Goal: Task Accomplishment & Management: Manage account settings

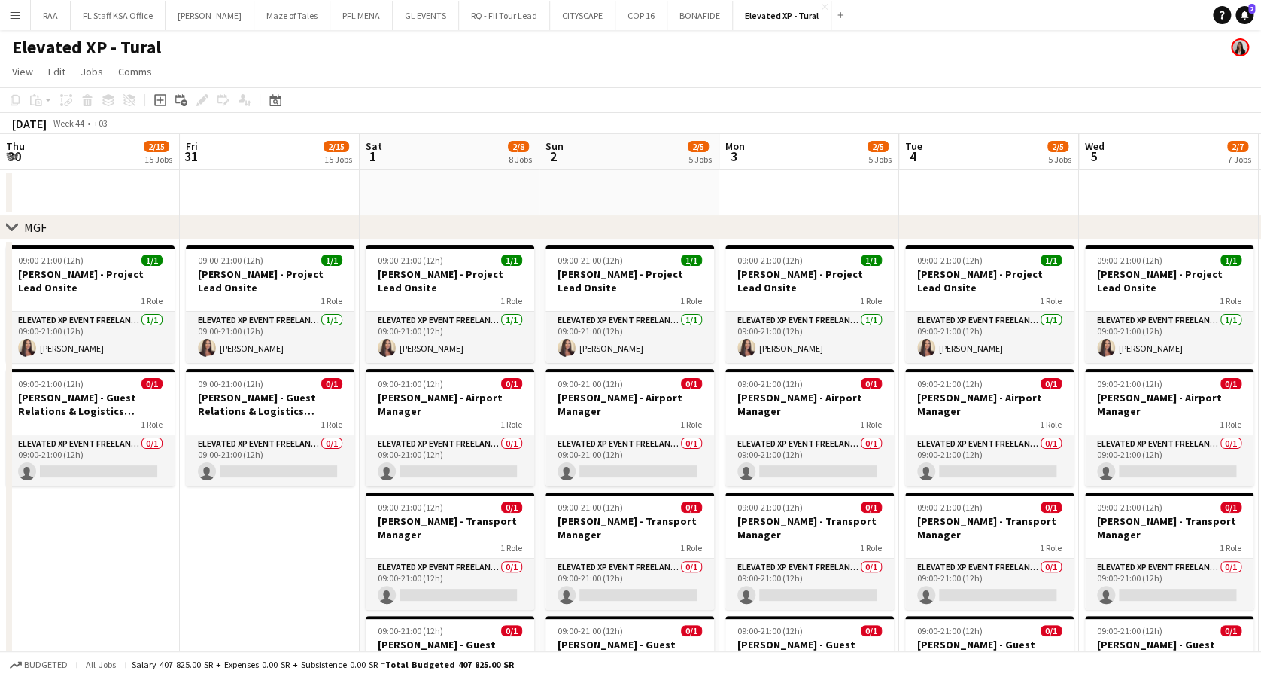
scroll to position [0, 564]
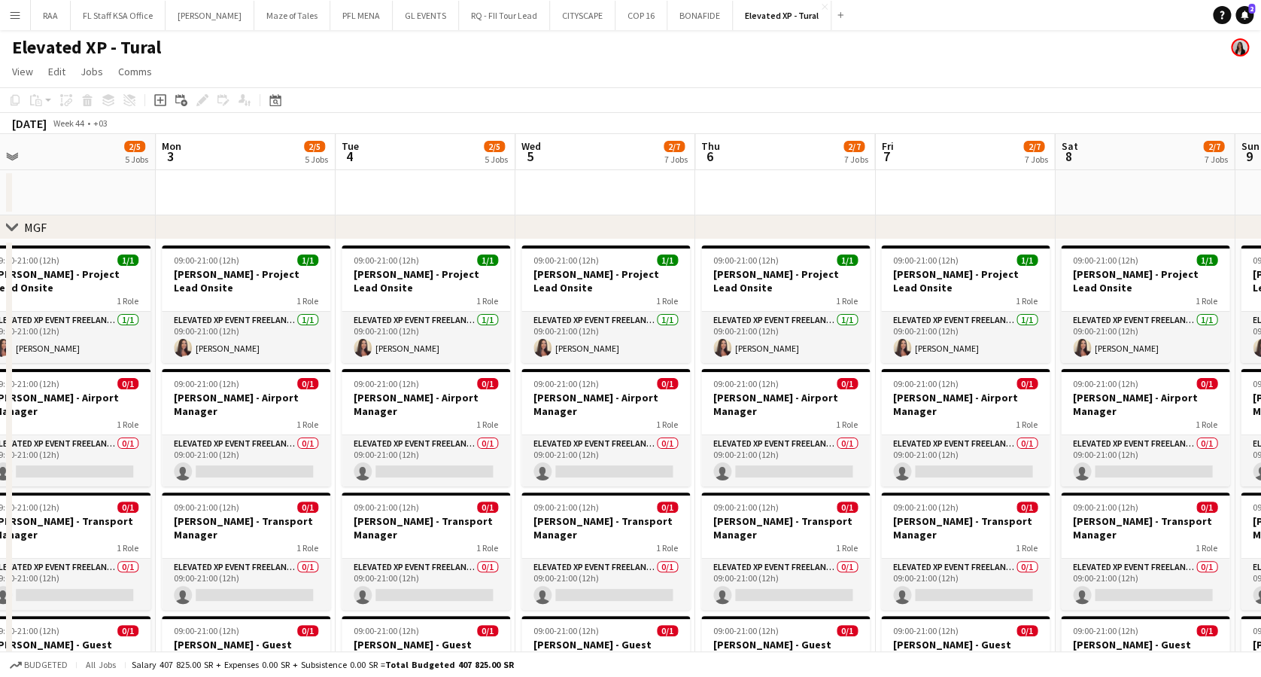
click at [23, 14] on button "Menu" at bounding box center [15, 15] width 30 height 30
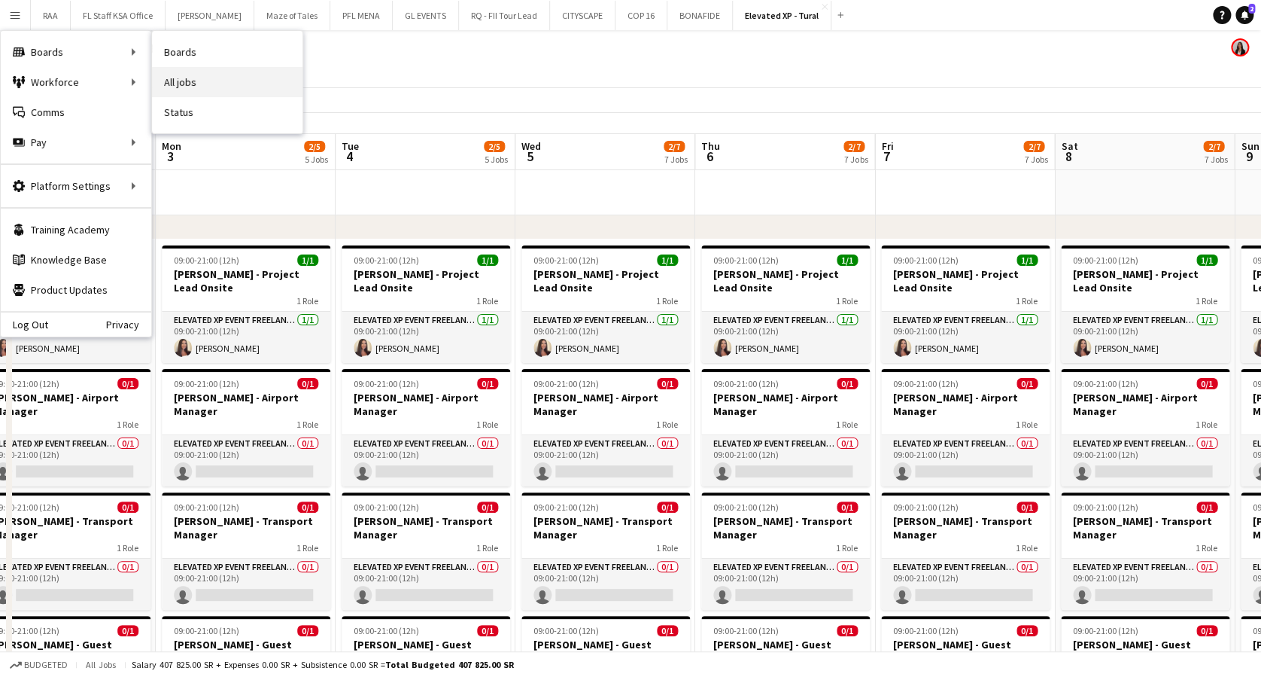
click at [211, 86] on link "All jobs" at bounding box center [227, 82] width 151 height 30
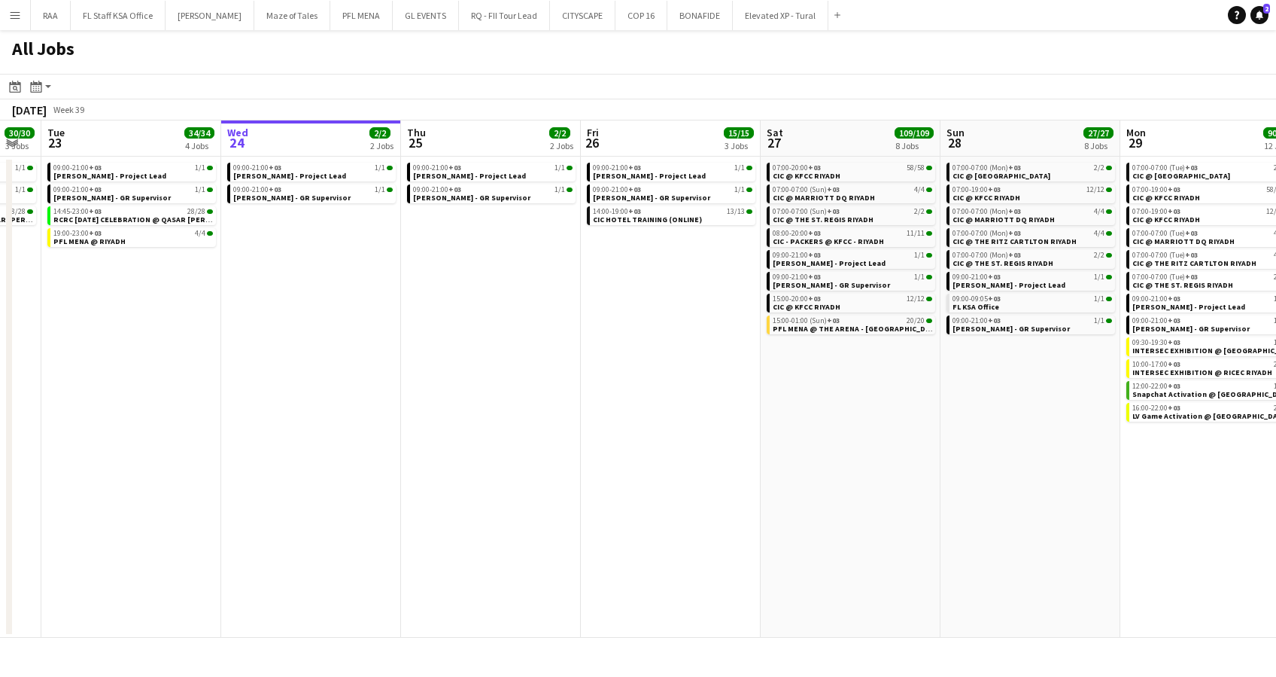
scroll to position [0, 306]
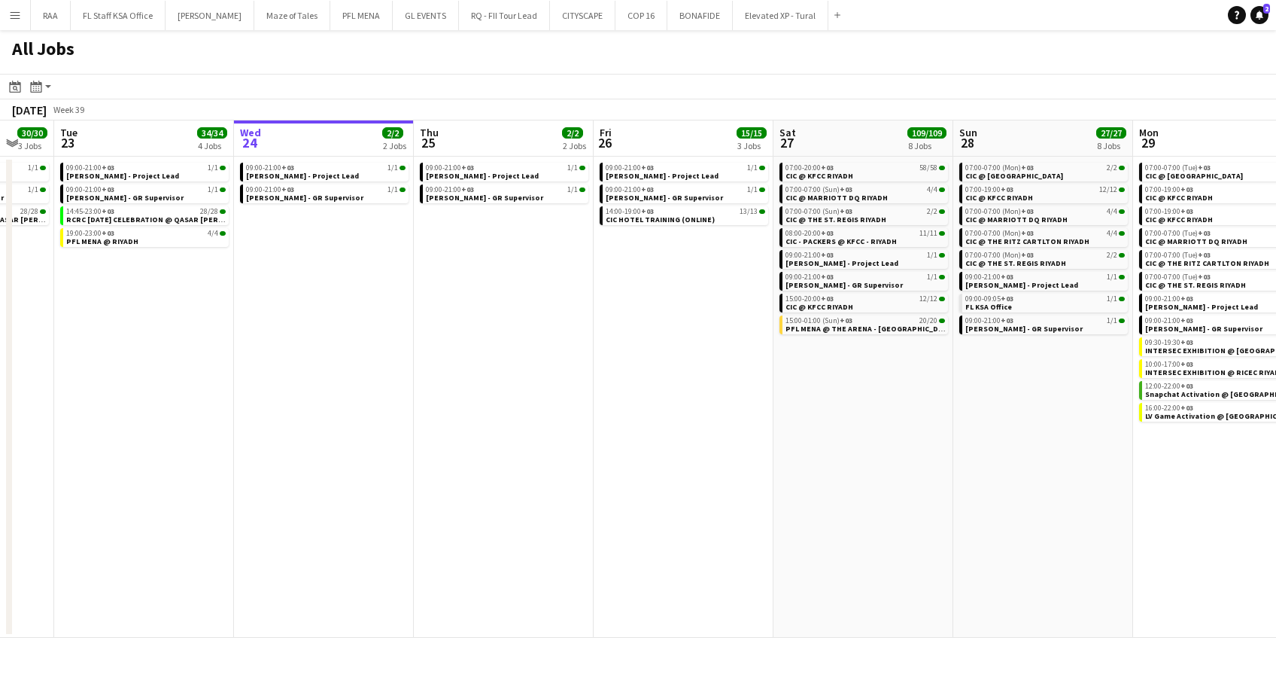
drag, startPoint x: 467, startPoint y: 388, endPoint x: 521, endPoint y: 383, distance: 54.4
click at [521, 383] on app-calendar-viewport "Sun 21 29/29 2 Jobs Mon 22 30/30 3 Jobs Tue 23 34/34 4 Jobs Wed 24 2/2 2 Jobs T…" at bounding box center [638, 378] width 1276 height 517
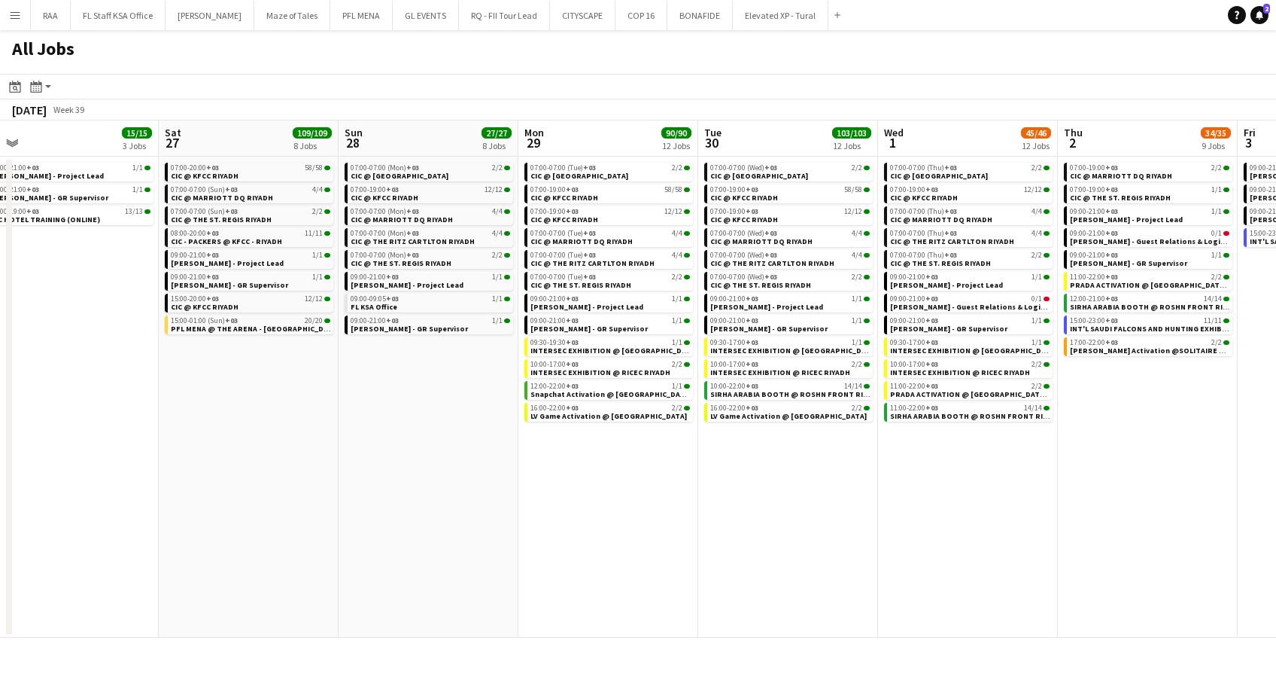
drag, startPoint x: 665, startPoint y: 408, endPoint x: -5, endPoint y: 414, distance: 669.8
click at [0, 414] on html "Menu Boards Boards Boards All jobs Status Workforce Workforce My Workforce Recr…" at bounding box center [638, 338] width 1276 height 677
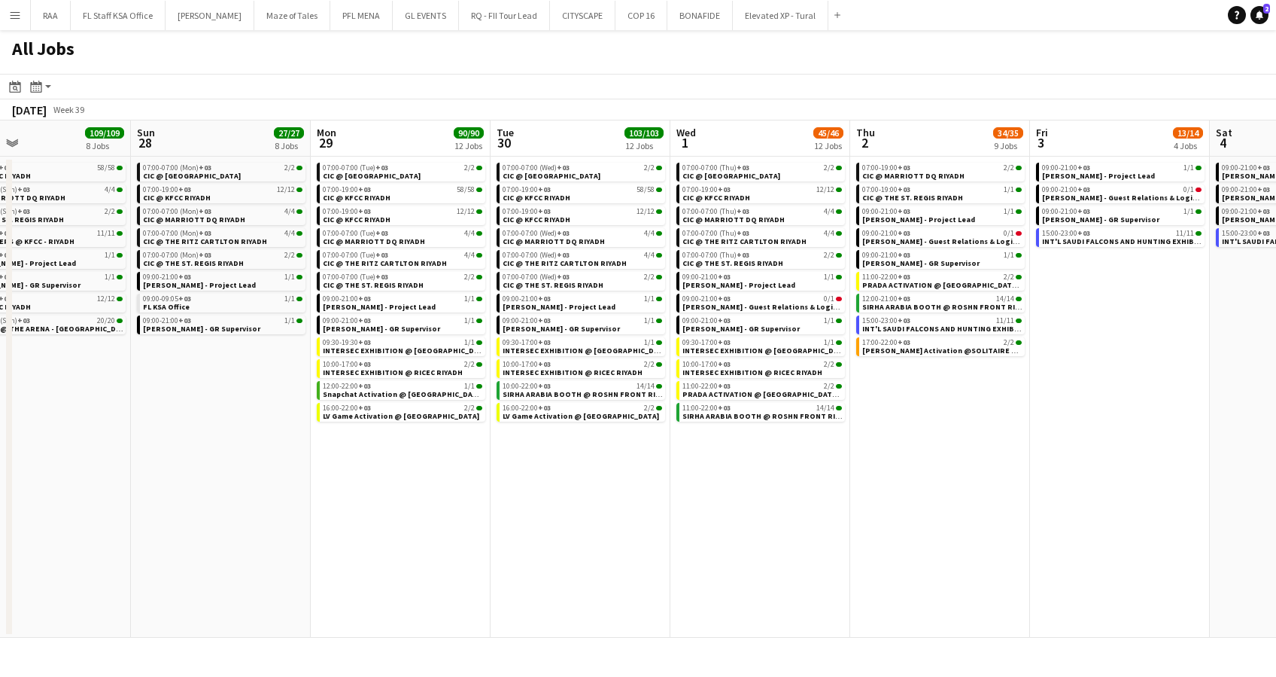
scroll to position [0, 472]
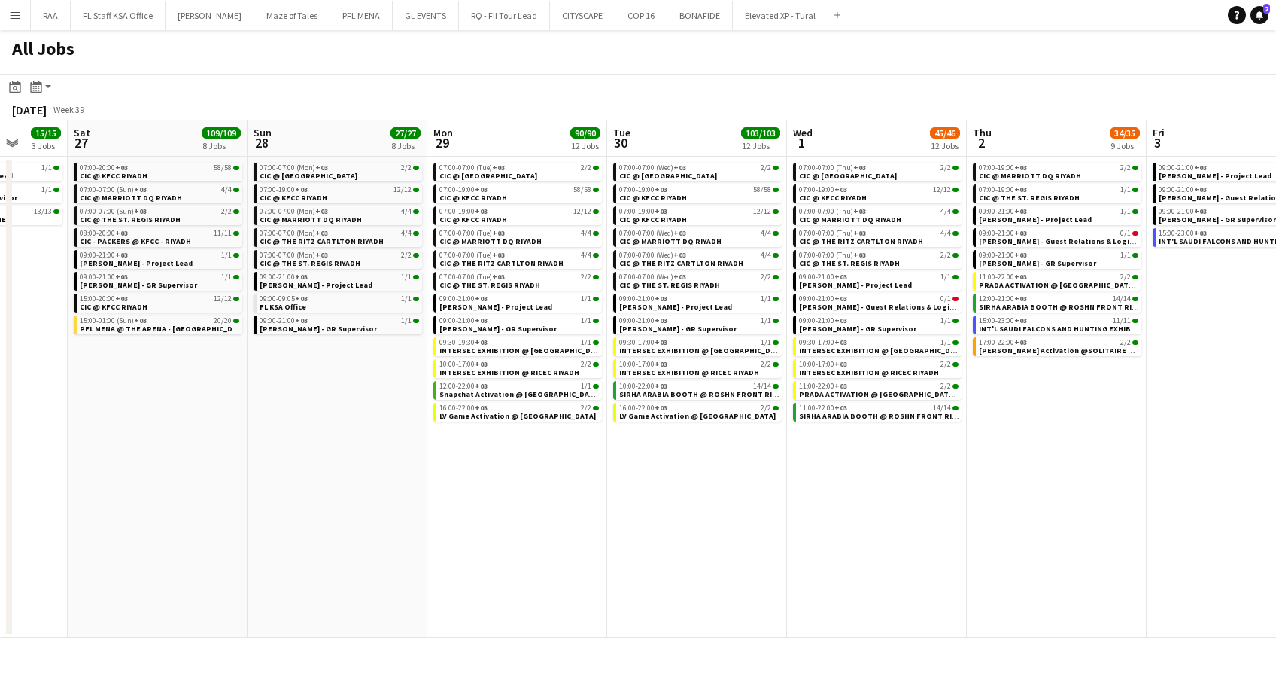
click at [535, 548] on app-all-jobs "All Jobs Date picker SEP 2025 SEP 2025 Monday M Tuesday T Wednesday W Thursday …" at bounding box center [638, 333] width 1276 height 607
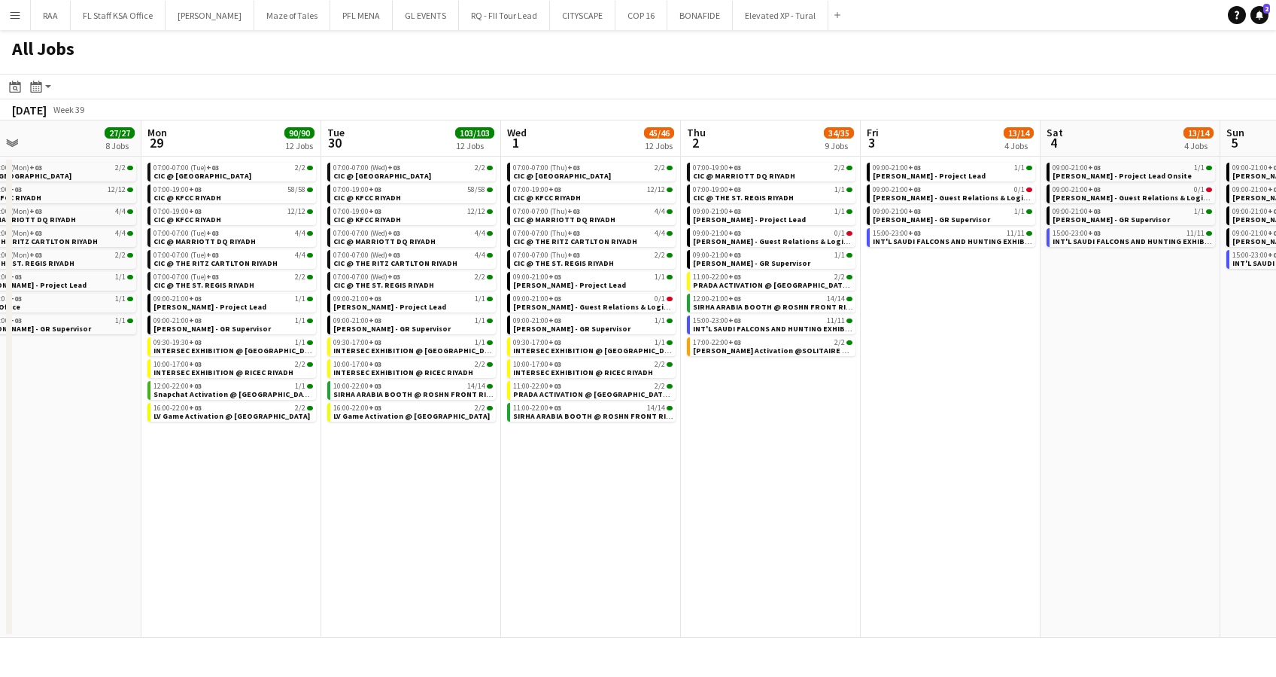
scroll to position [0, 339]
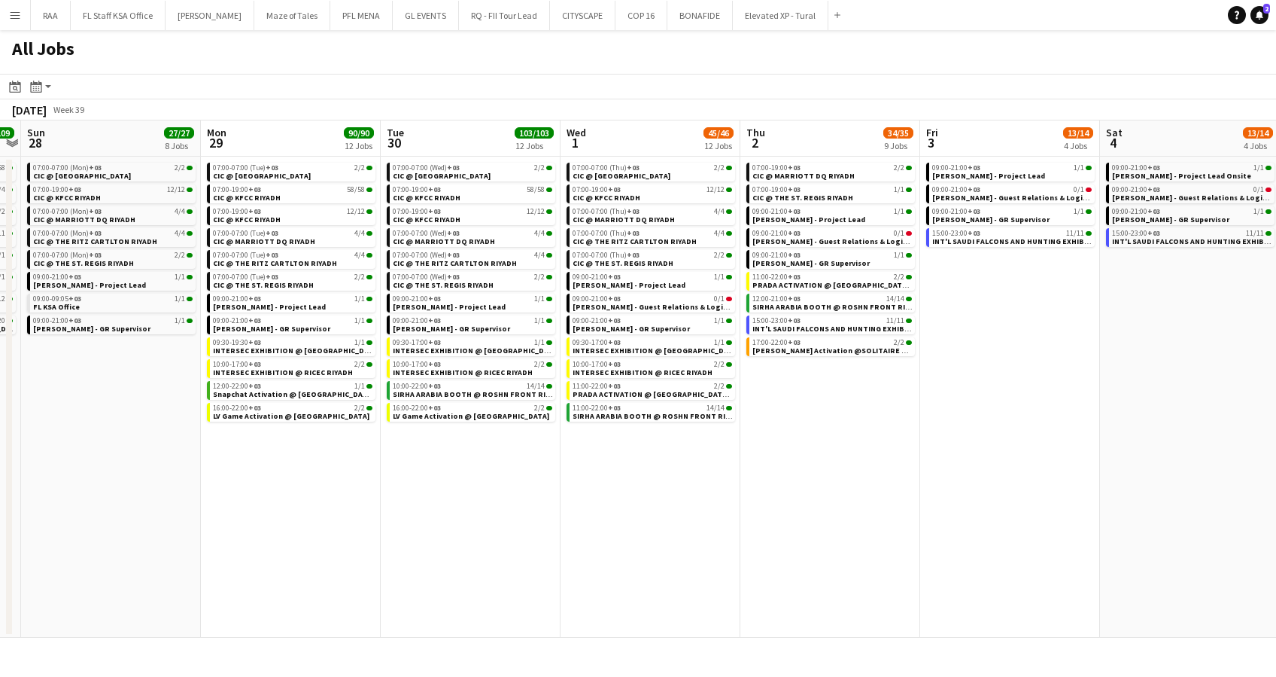
drag, startPoint x: 461, startPoint y: 566, endPoint x: 521, endPoint y: 567, distance: 59.5
click at [521, 567] on app-calendar-viewport "Fri 26 15/15 3 Jobs Sat 27 109/109 8 Jobs Sun 28 27/27 8 Jobs Mon 29 90/90 12 J…" at bounding box center [638, 378] width 1276 height 517
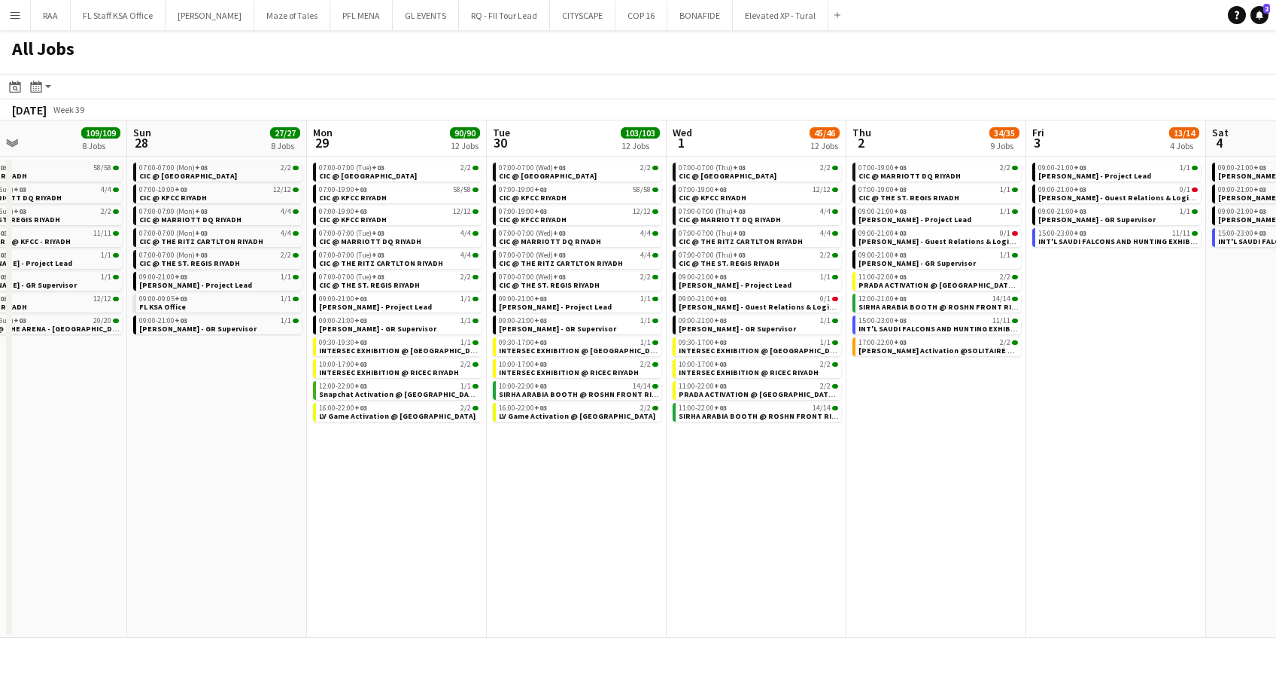
drag, startPoint x: 325, startPoint y: 531, endPoint x: 430, endPoint y: 539, distance: 104.9
click at [430, 539] on app-calendar-viewport "Thu 25 2/2 2 Jobs Fri 26 15/15 3 Jobs Sat 27 109/109 8 Jobs Sun 28 27/27 8 Jobs…" at bounding box center [638, 378] width 1276 height 517
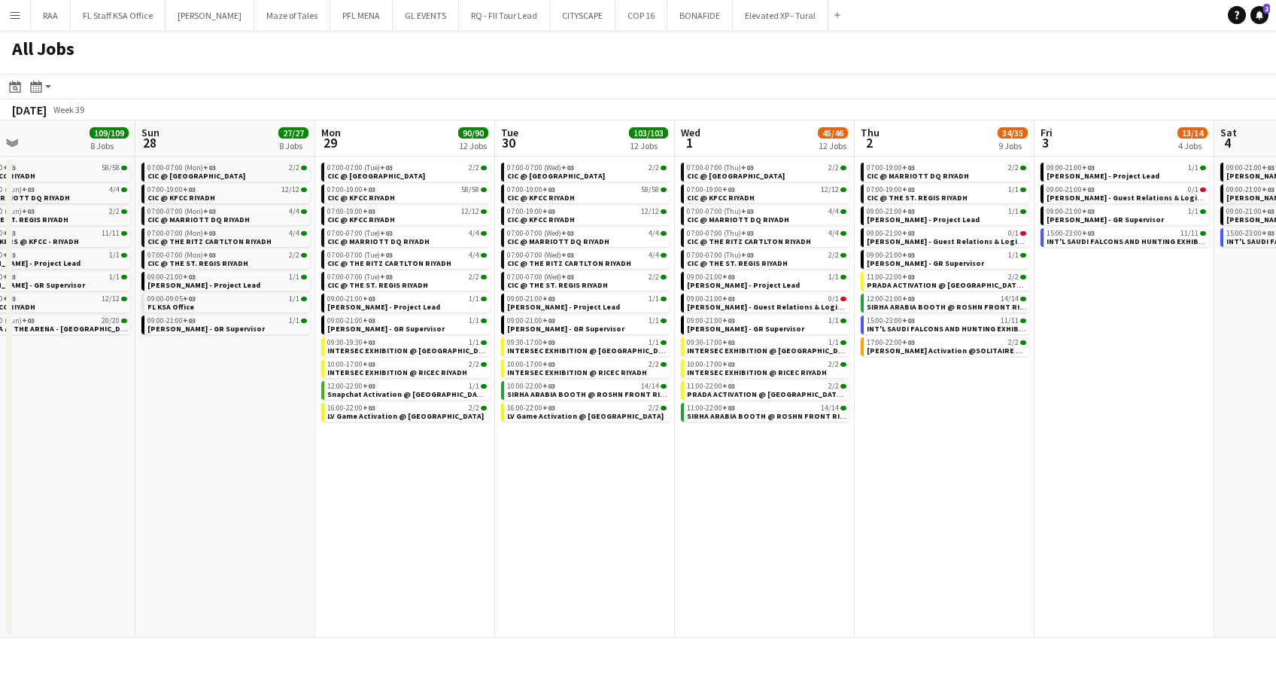
drag, startPoint x: 1039, startPoint y: 527, endPoint x: 1058, endPoint y: 527, distance: 19.6
click at [1058, 527] on app-calendar-viewport "Thu 25 2/2 2 Jobs Fri 26 15/15 3 Jobs Sat 27 109/109 8 Jobs Sun 28 27/27 8 Jobs…" at bounding box center [638, 378] width 1276 height 517
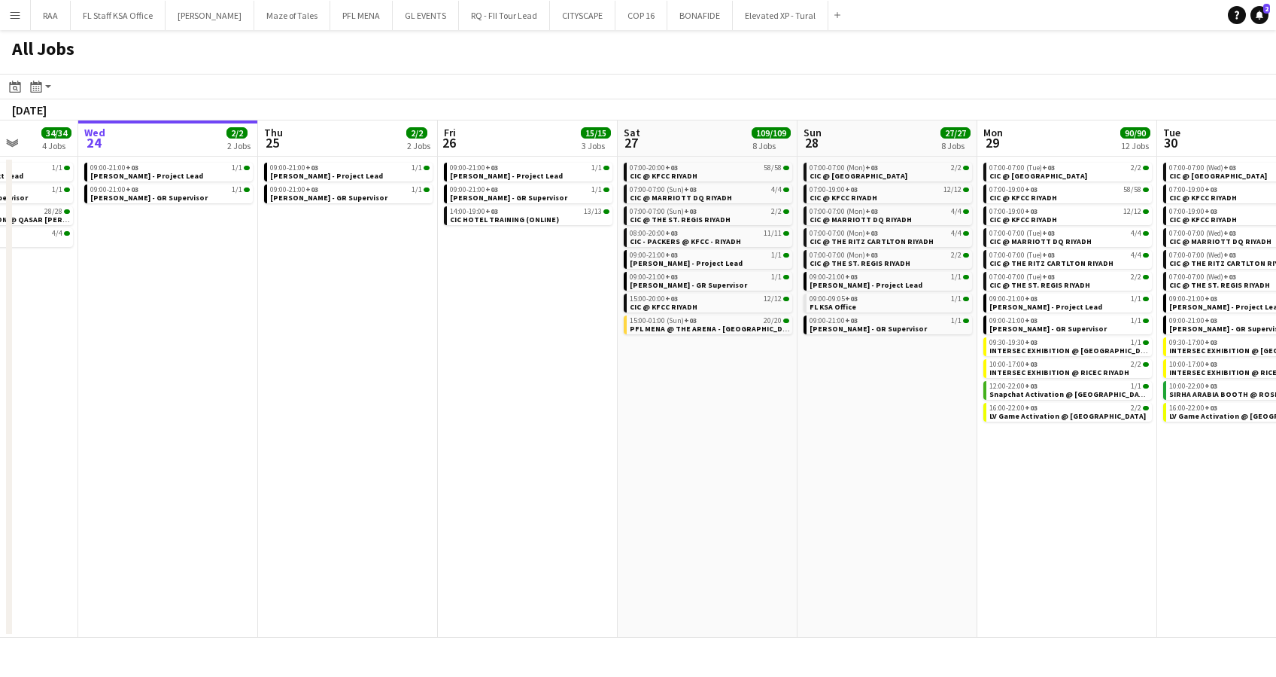
drag, startPoint x: 340, startPoint y: 468, endPoint x: 635, endPoint y: 492, distance: 296.0
click at [635, 492] on app-calendar-viewport "Sun 21 29/29 2 Jobs Mon 22 30/30 3 Jobs Tue 23 34/34 4 Jobs Wed 24 2/2 2 Jobs T…" at bounding box center [638, 378] width 1276 height 517
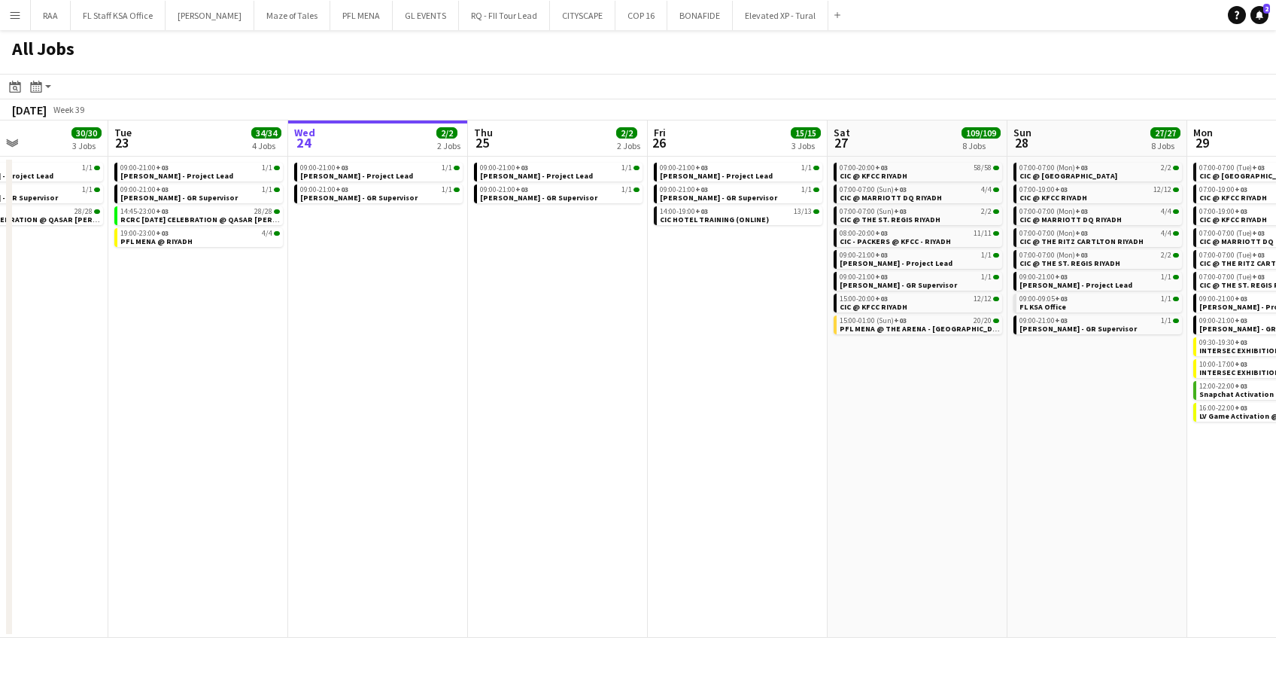
scroll to position [0, 407]
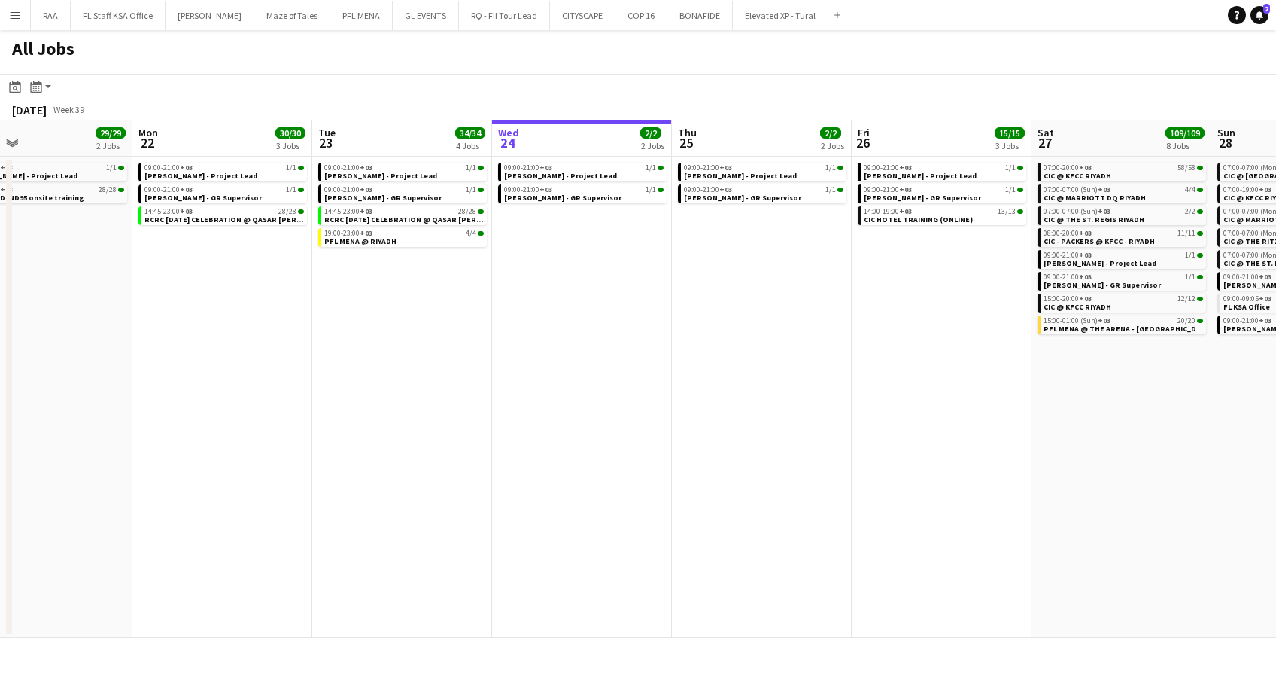
drag, startPoint x: 643, startPoint y: 491, endPoint x: 339, endPoint y: 481, distance: 303.5
click at [339, 481] on app-calendar-viewport "Fri 19 1/1 1 Job Sat 20 1/1 1 Job Sun 21 29/29 2 Jobs Mon 22 30/30 3 Jobs Tue 2…" at bounding box center [638, 378] width 1276 height 517
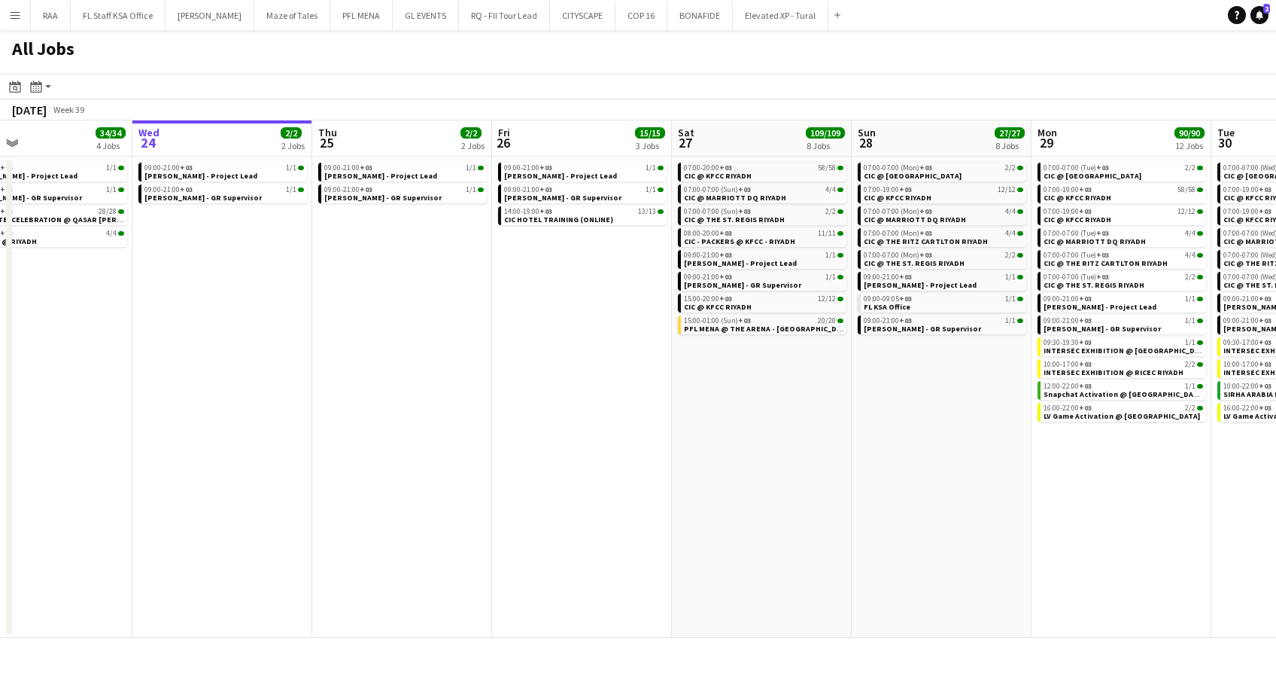
click at [18, 14] on app-icon "Menu" at bounding box center [15, 15] width 12 height 12
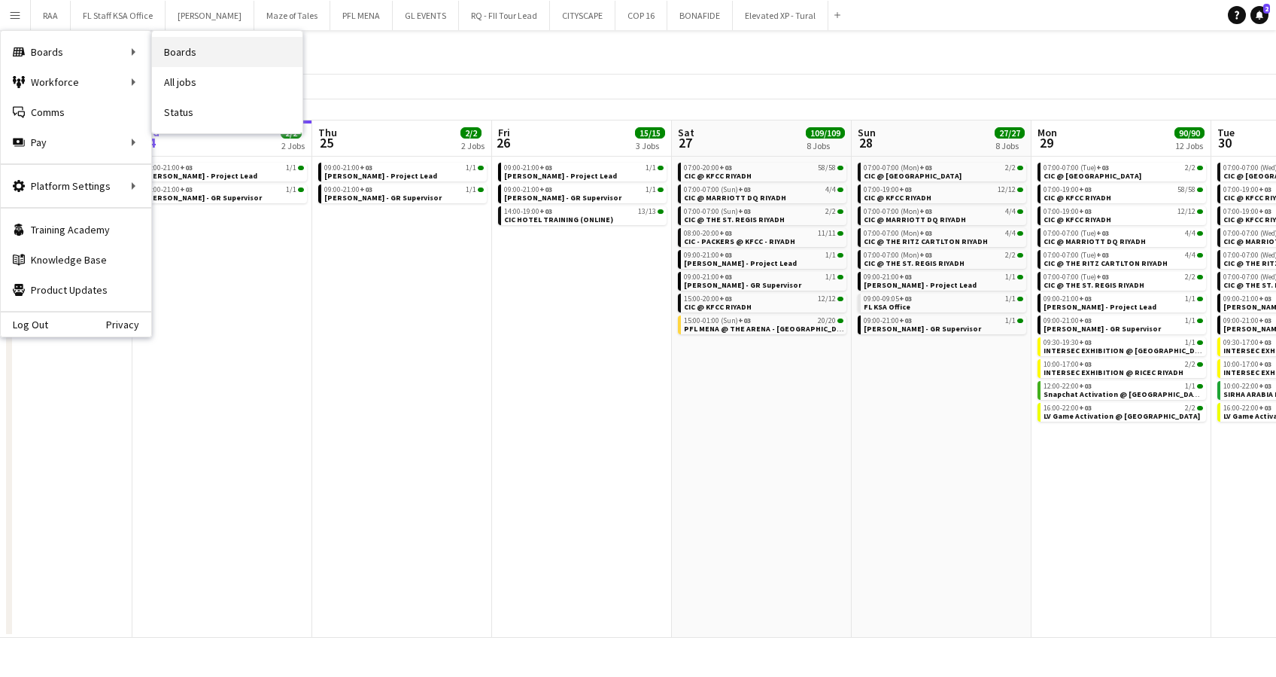
click at [227, 55] on link "Boards" at bounding box center [227, 52] width 151 height 30
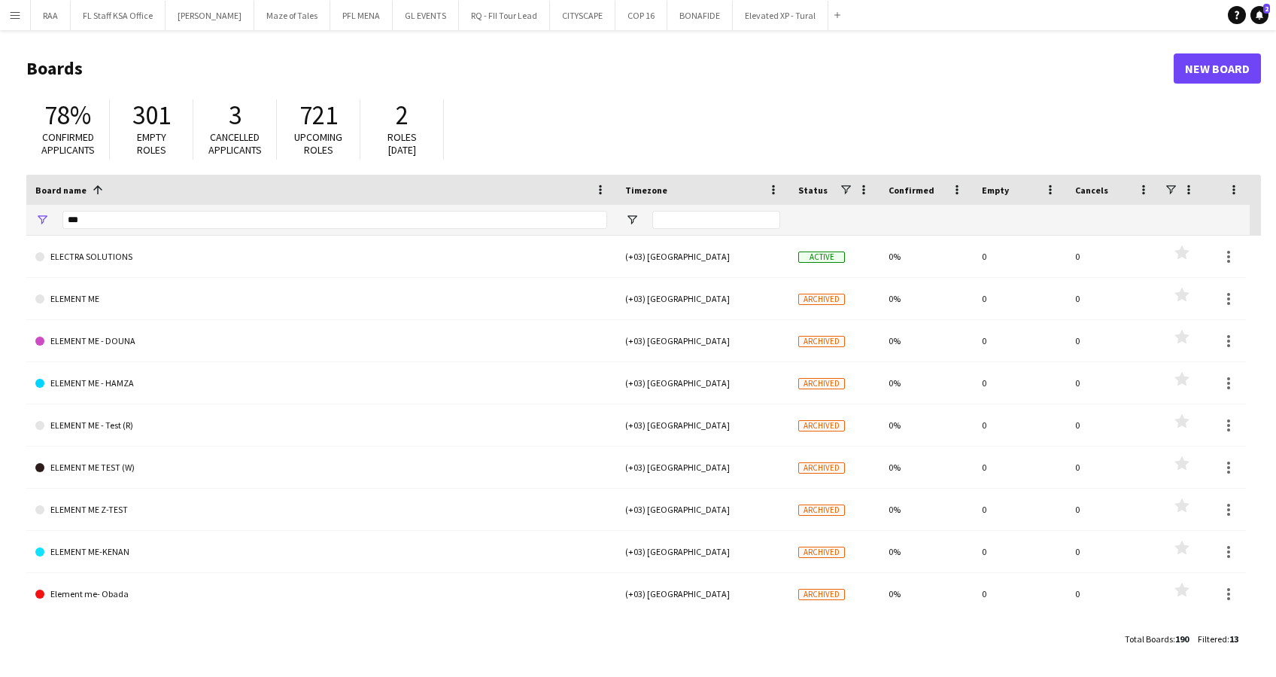
click at [281, 205] on div "***" at bounding box center [334, 220] width 545 height 30
click at [241, 215] on input "***" at bounding box center [334, 220] width 545 height 18
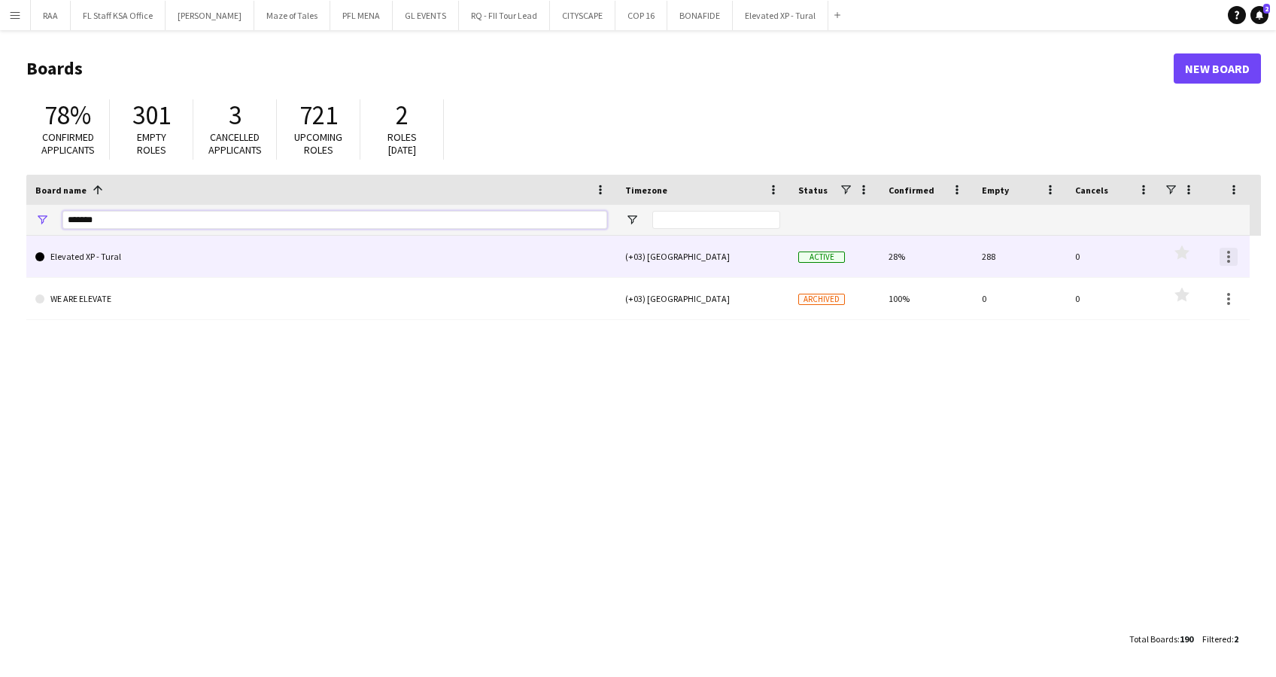
type input "*******"
click at [1233, 255] on div at bounding box center [1229, 257] width 18 height 18
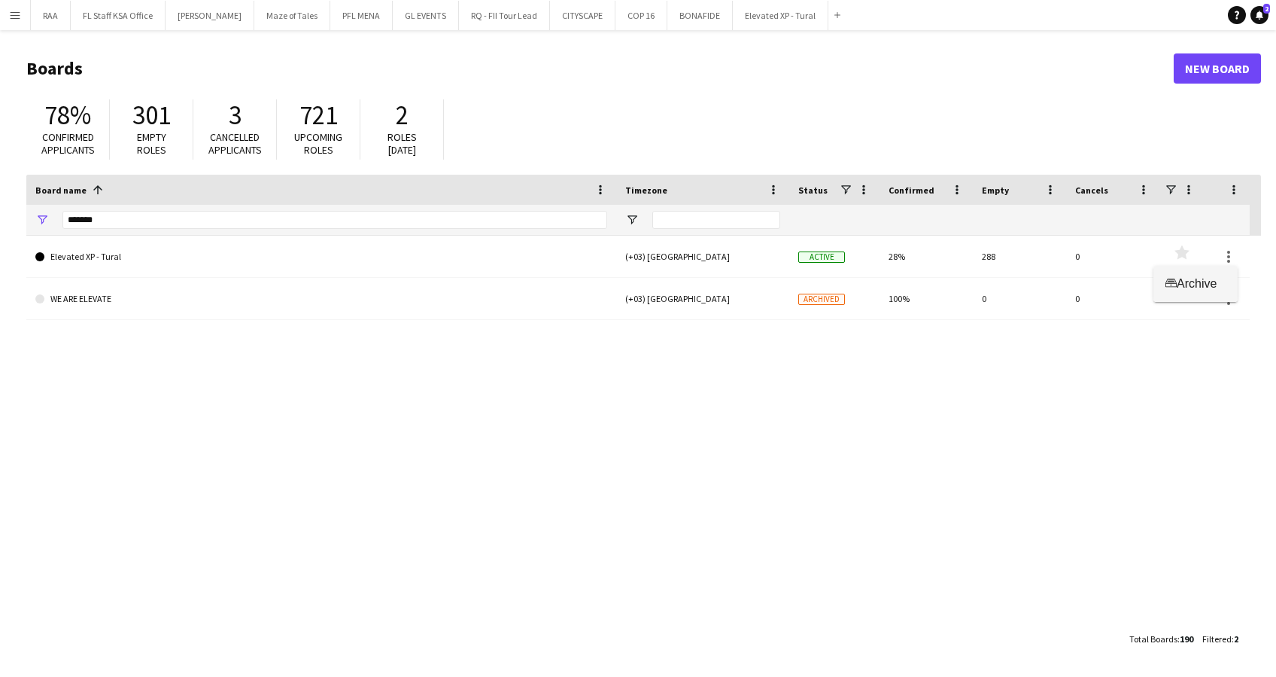
click at [1215, 283] on span "Archive" at bounding box center [1197, 283] width 40 height 13
click at [283, 509] on div "Elevated XP - Tural (+03) Riyadh Archived 28% 288 0 Favourites WE ARE ELEVATE (…" at bounding box center [643, 430] width 1235 height 388
click at [0, 14] on html "Menu Boards Boards Boards All jobs Status Workforce Workforce My Workforce Recr…" at bounding box center [638, 338] width 1276 height 677
click at [12, 16] on app-icon "Menu" at bounding box center [15, 15] width 12 height 12
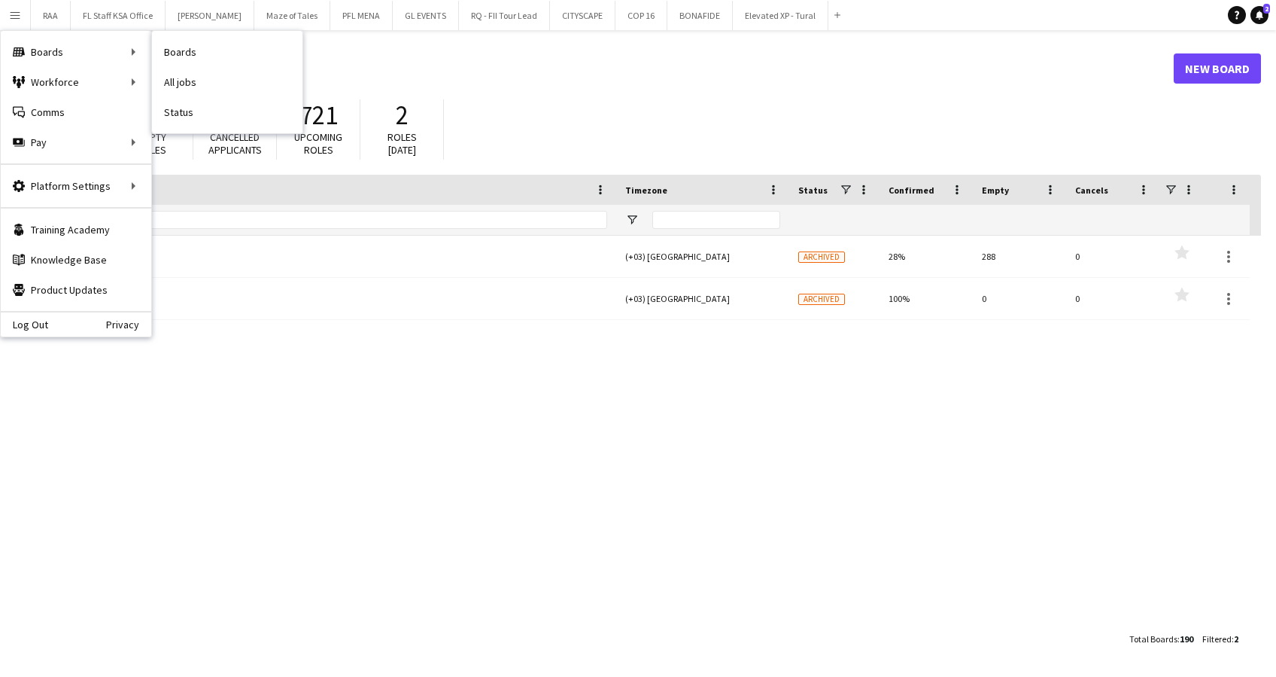
click at [213, 53] on link "Boards" at bounding box center [227, 52] width 151 height 30
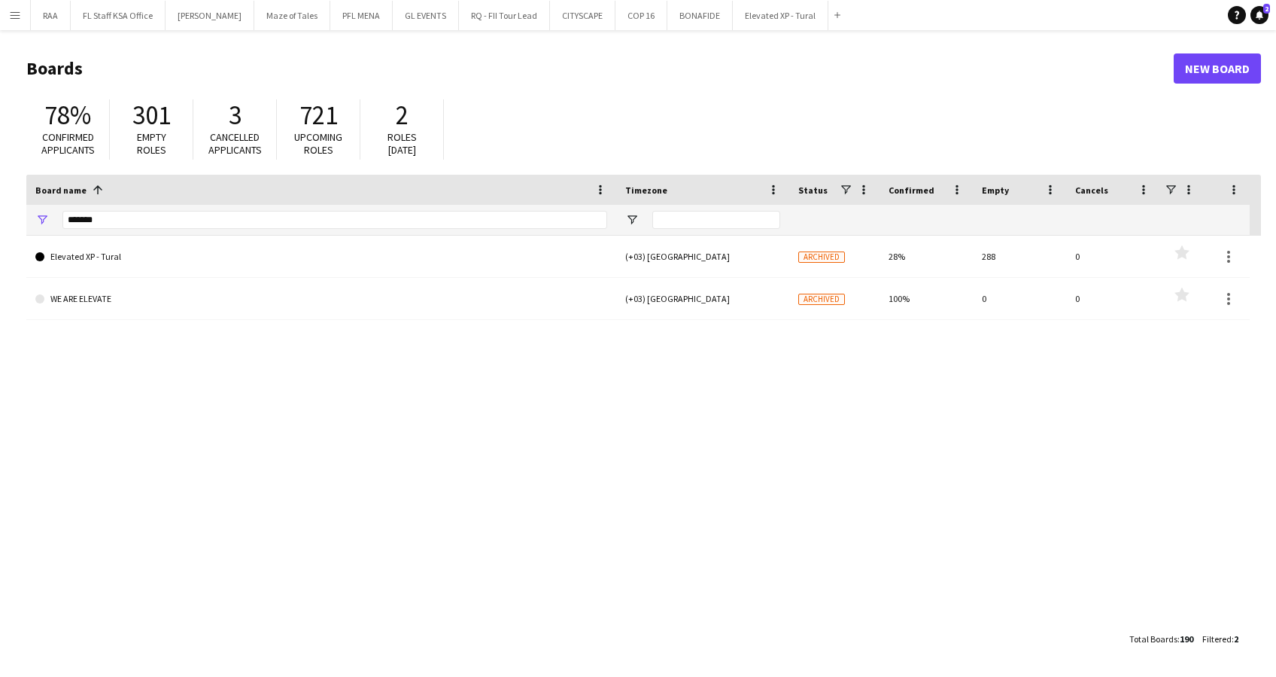
click at [23, 14] on button "Menu" at bounding box center [15, 15] width 30 height 30
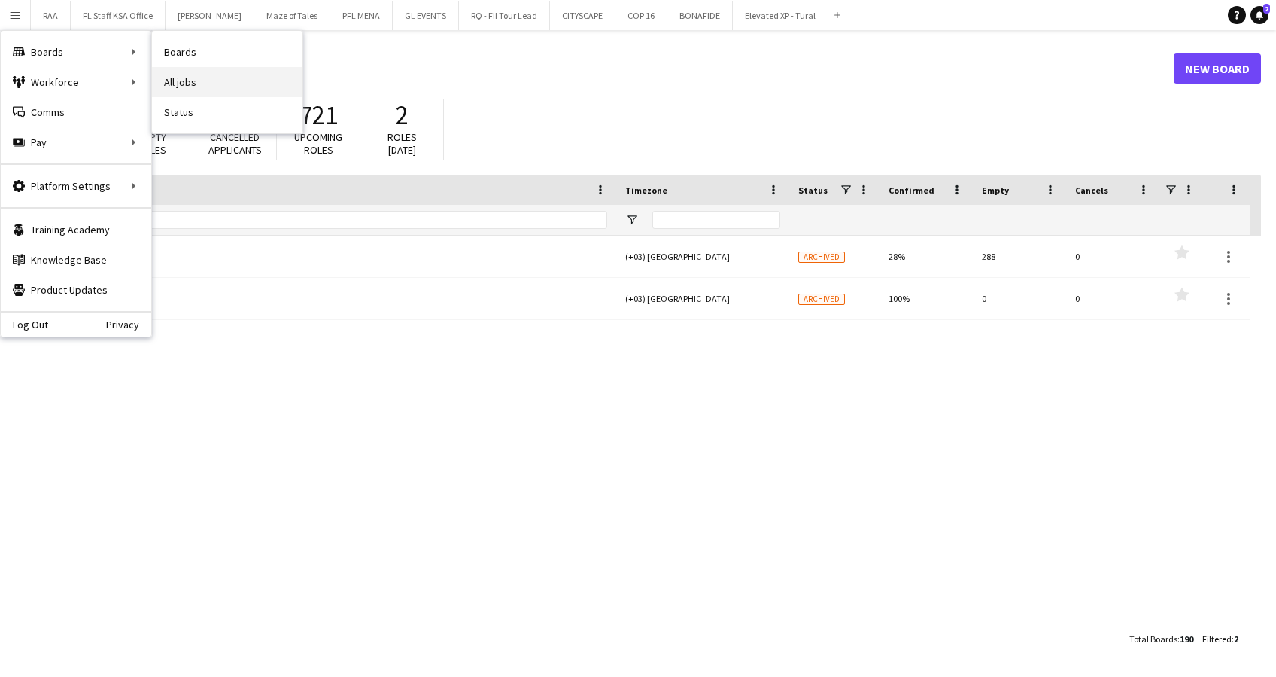
click at [210, 79] on link "All jobs" at bounding box center [227, 82] width 151 height 30
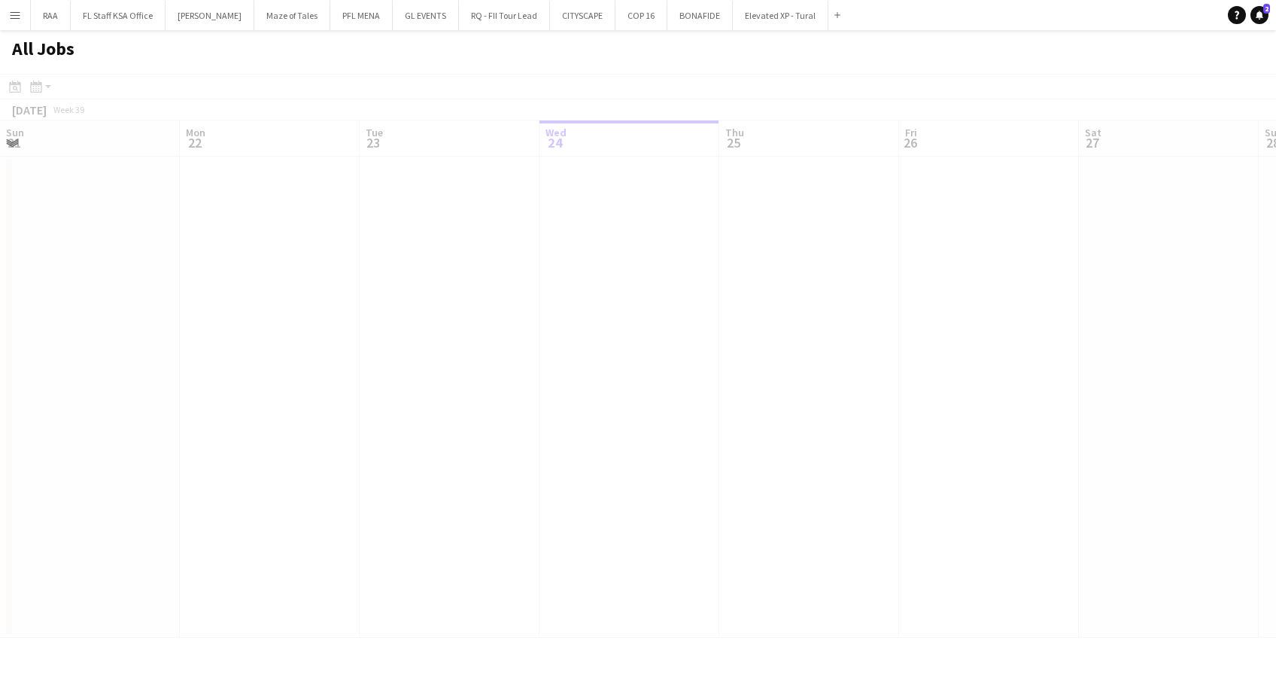
scroll to position [0, 360]
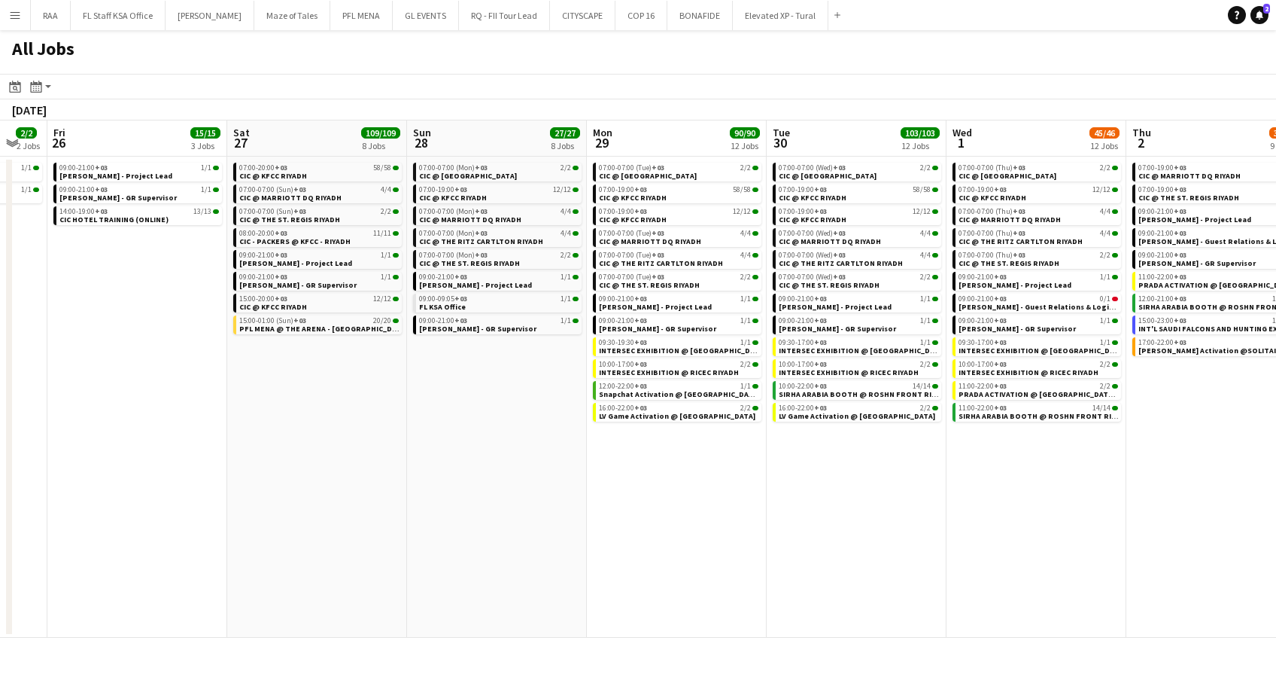
scroll to position [0, 415]
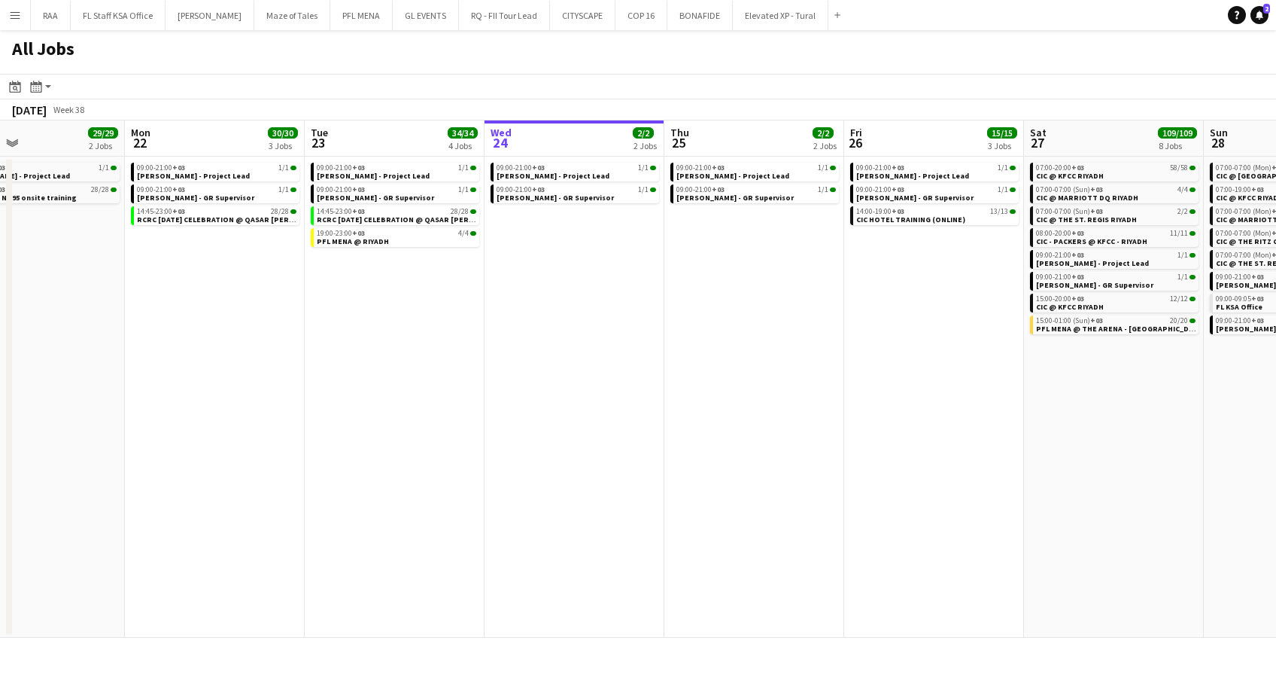
drag, startPoint x: 594, startPoint y: 539, endPoint x: 899, endPoint y: 528, distance: 305.0
click at [899, 528] on app-calendar-viewport "Fri 19 1/1 1 Job Sat 20 1/1 1 Job Sun 21 29/29 2 Jobs Mon 22 30/30 3 Jobs Tue 2…" at bounding box center [638, 378] width 1276 height 517
click at [4, 14] on button "Menu" at bounding box center [15, 15] width 30 height 30
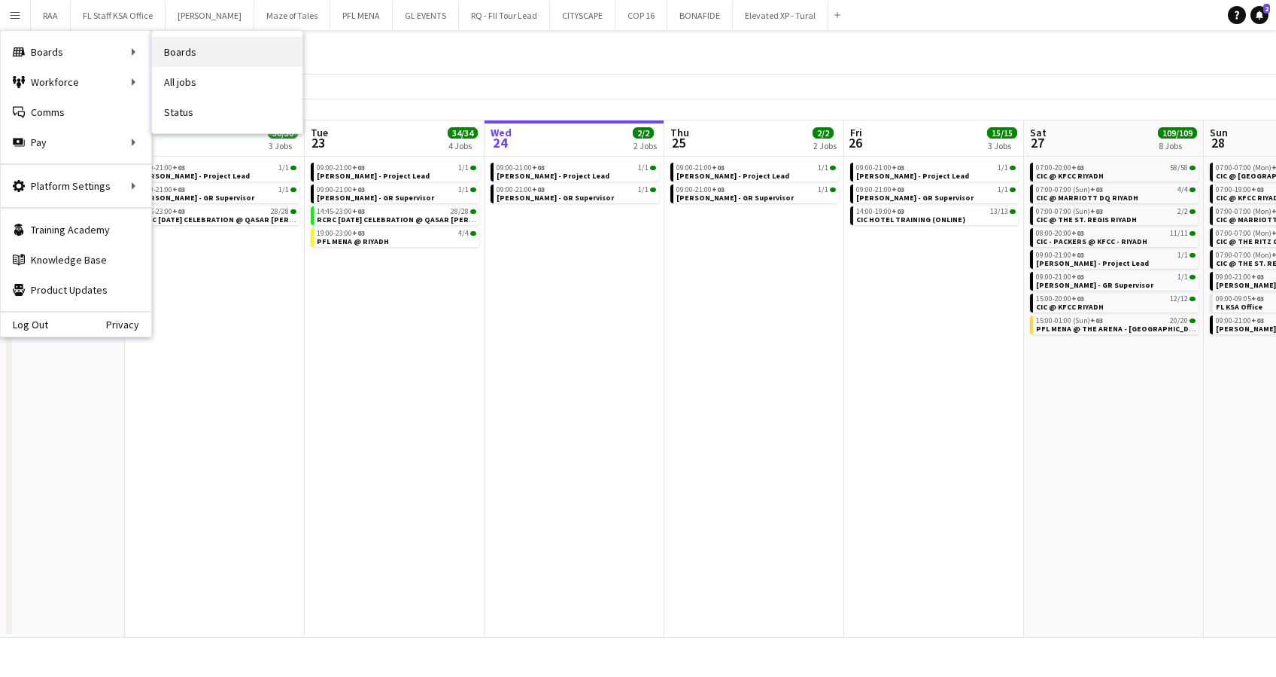
click at [181, 54] on link "Boards" at bounding box center [227, 52] width 151 height 30
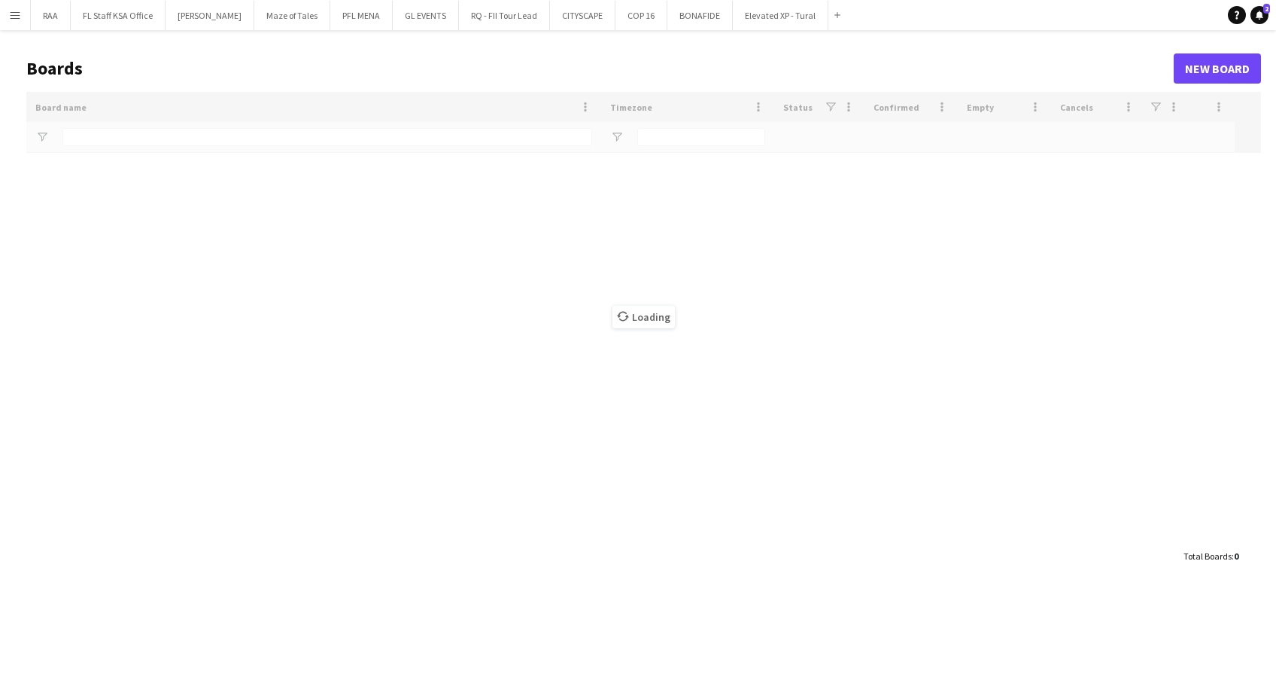
type input "*******"
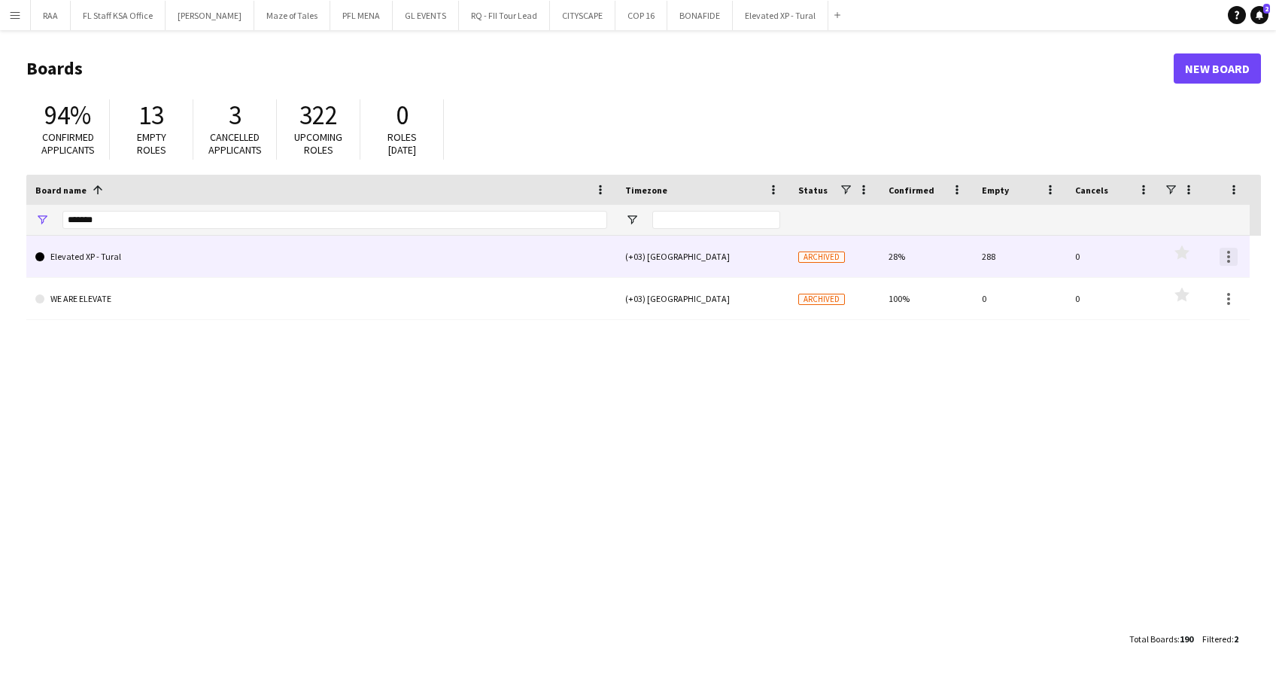
click at [1231, 254] on div at bounding box center [1229, 257] width 18 height 18
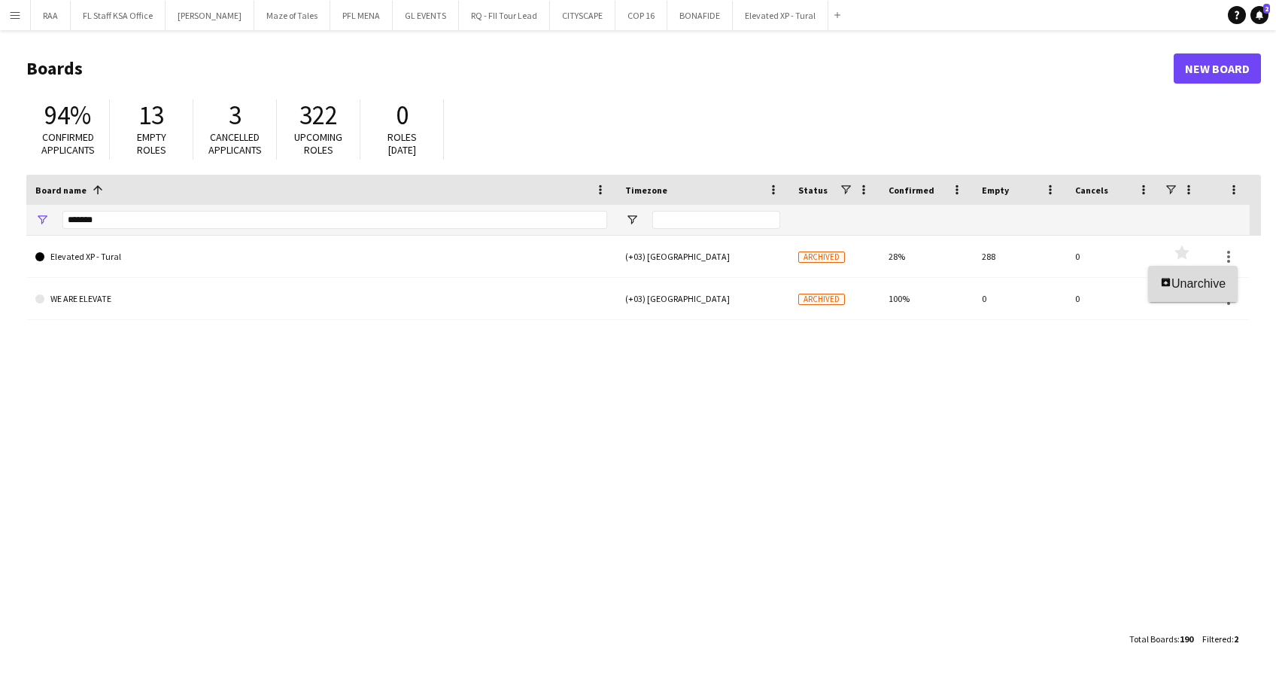
click at [1200, 292] on button "Unarchive Unarchive" at bounding box center [1193, 284] width 90 height 36
drag, startPoint x: 391, startPoint y: 465, endPoint x: 382, endPoint y: 443, distance: 23.6
click at [392, 465] on div "Elevated XP - Tural (+03) [GEOGRAPHIC_DATA] Active 28% 288 0 Favourites WE ARE …" at bounding box center [643, 430] width 1235 height 388
